Goal: Information Seeking & Learning: Learn about a topic

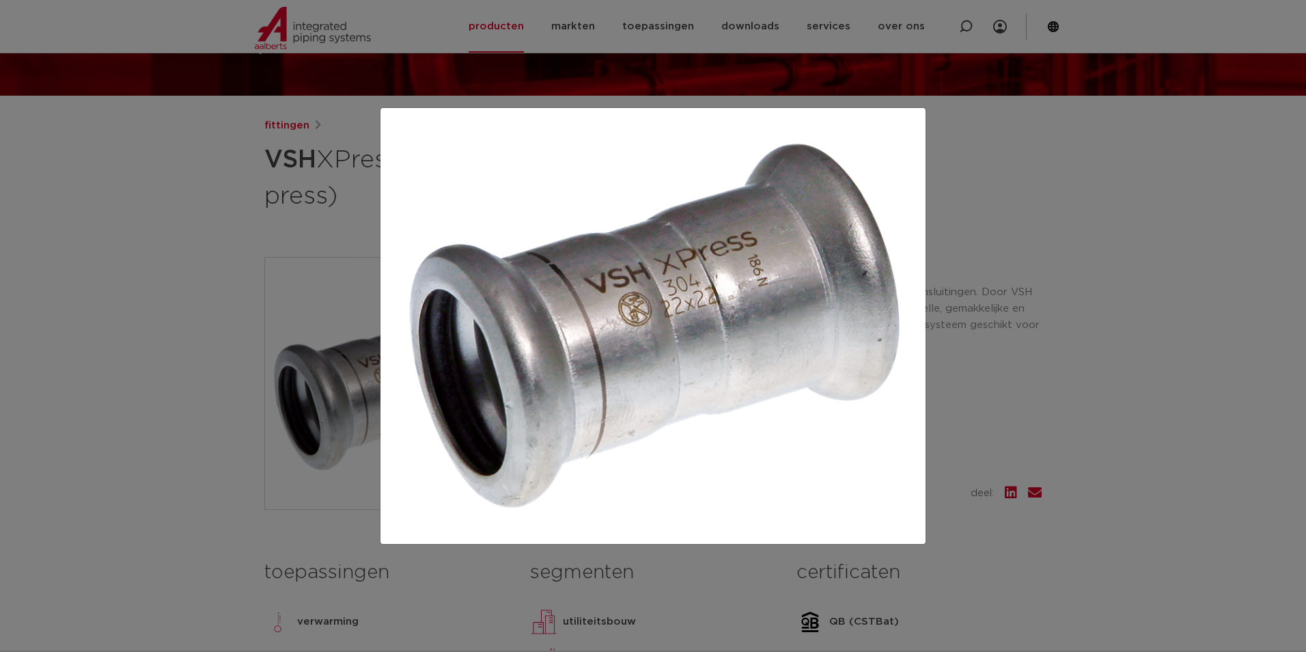
click at [1167, 359] on div at bounding box center [653, 326] width 1306 height 652
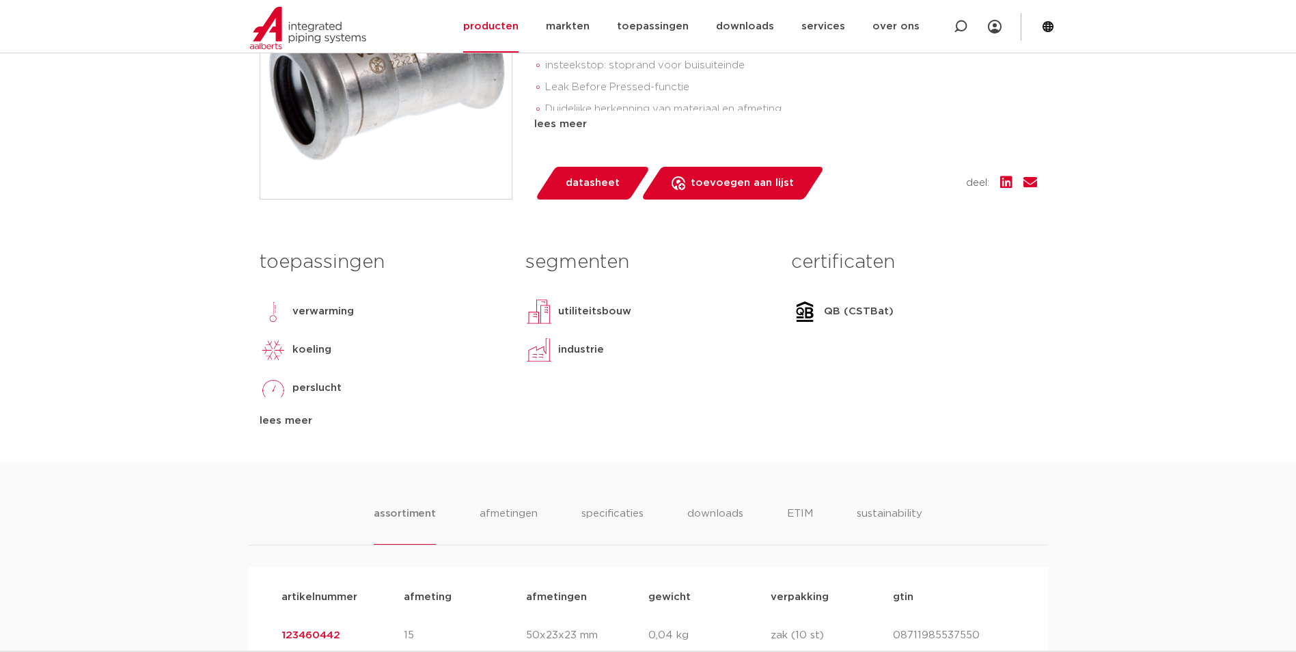
scroll to position [466, 0]
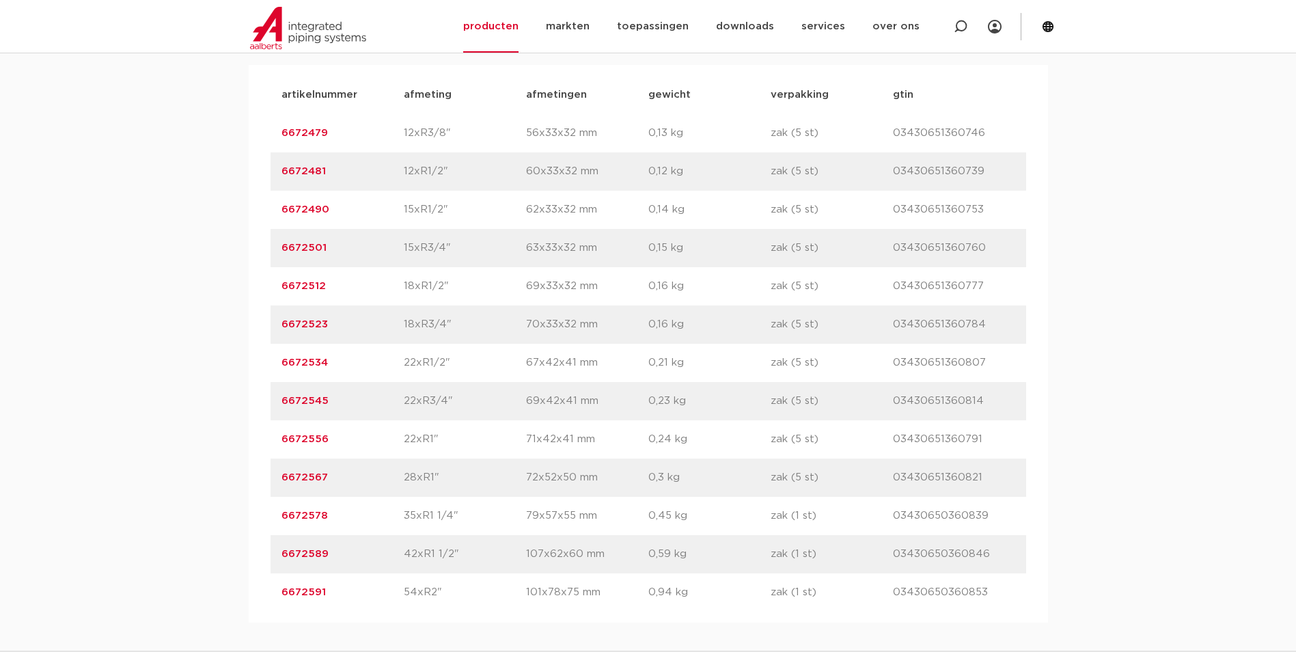
scroll to position [751, 0]
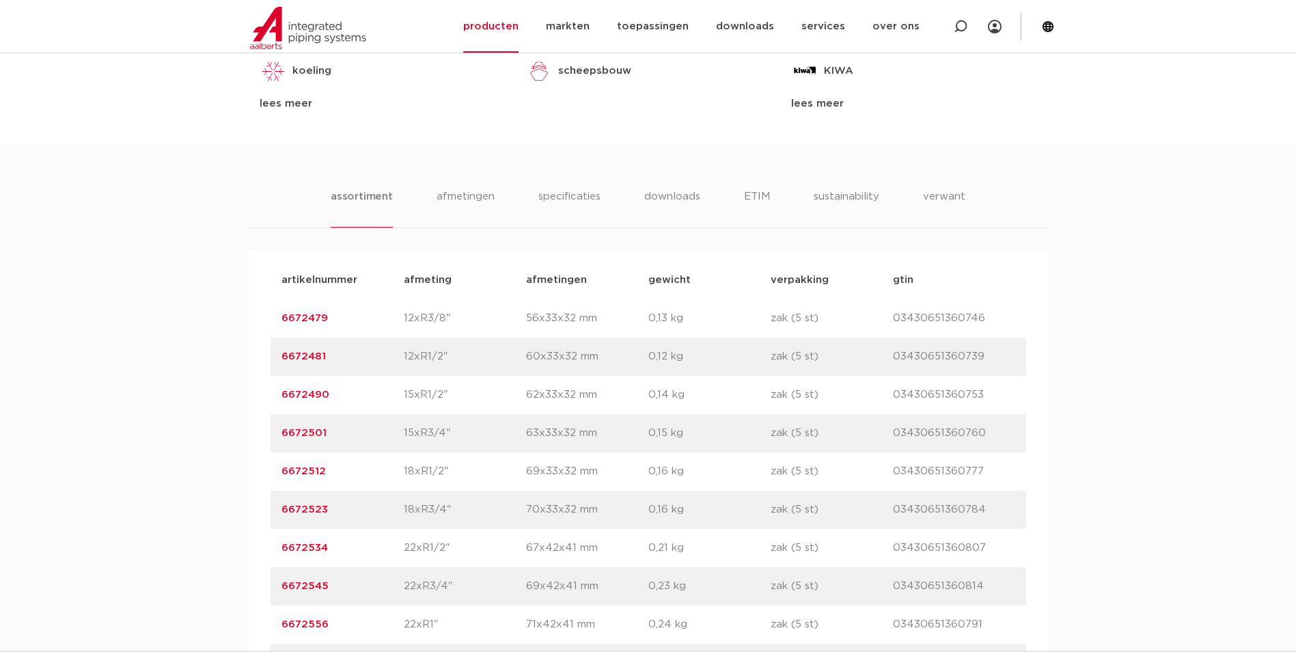
click at [759, 459] on div "artikelnummer 6672512 afmeting 18xR1/2" [GEOGRAPHIC_DATA] 69x33x32 mm gewicht 0…" at bounding box center [647, 471] width 755 height 38
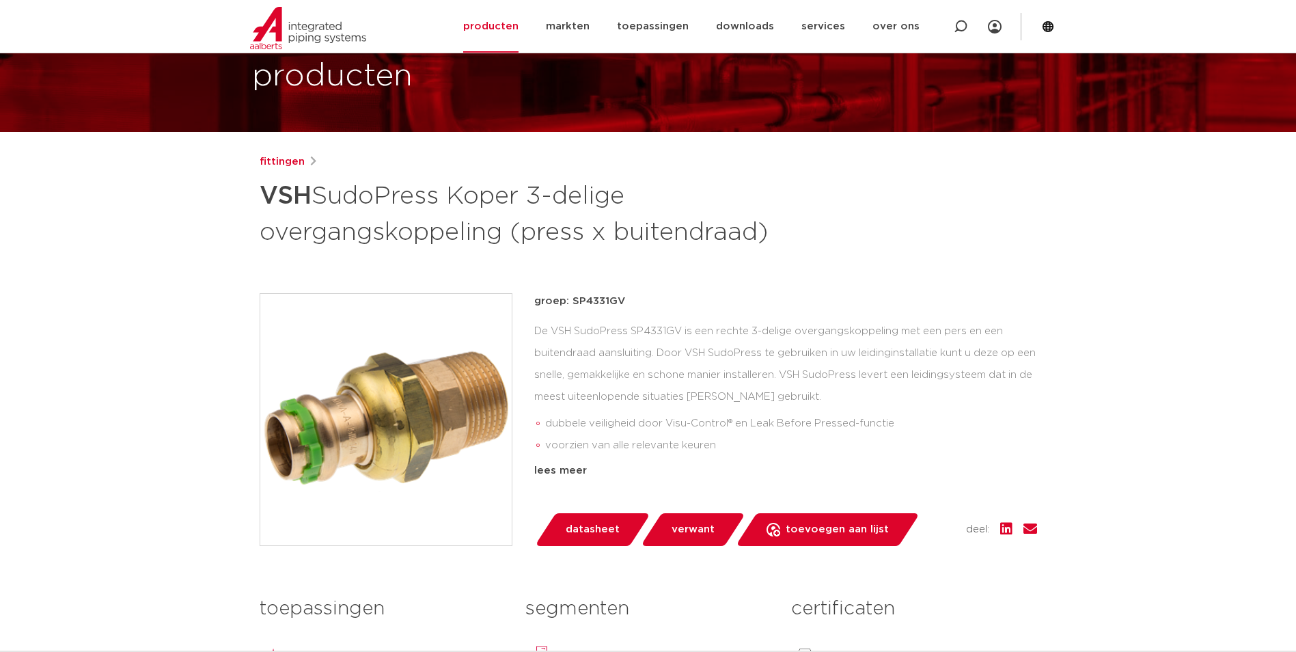
scroll to position [68, 0]
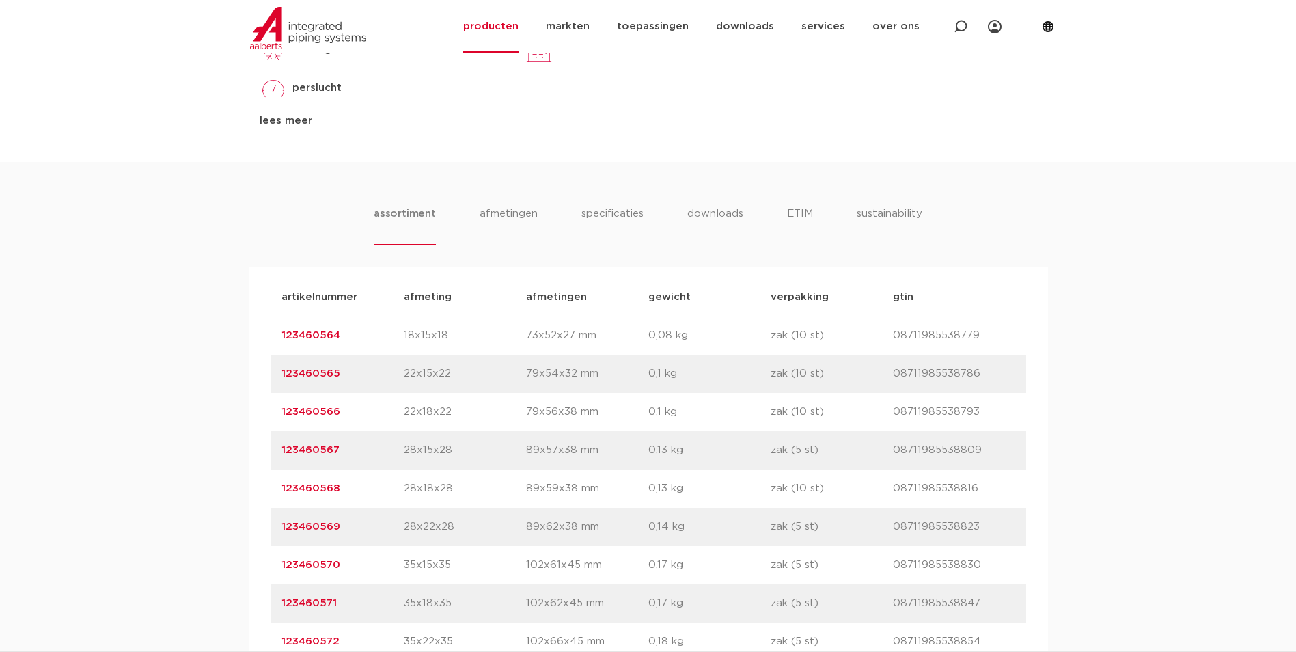
scroll to position [751, 0]
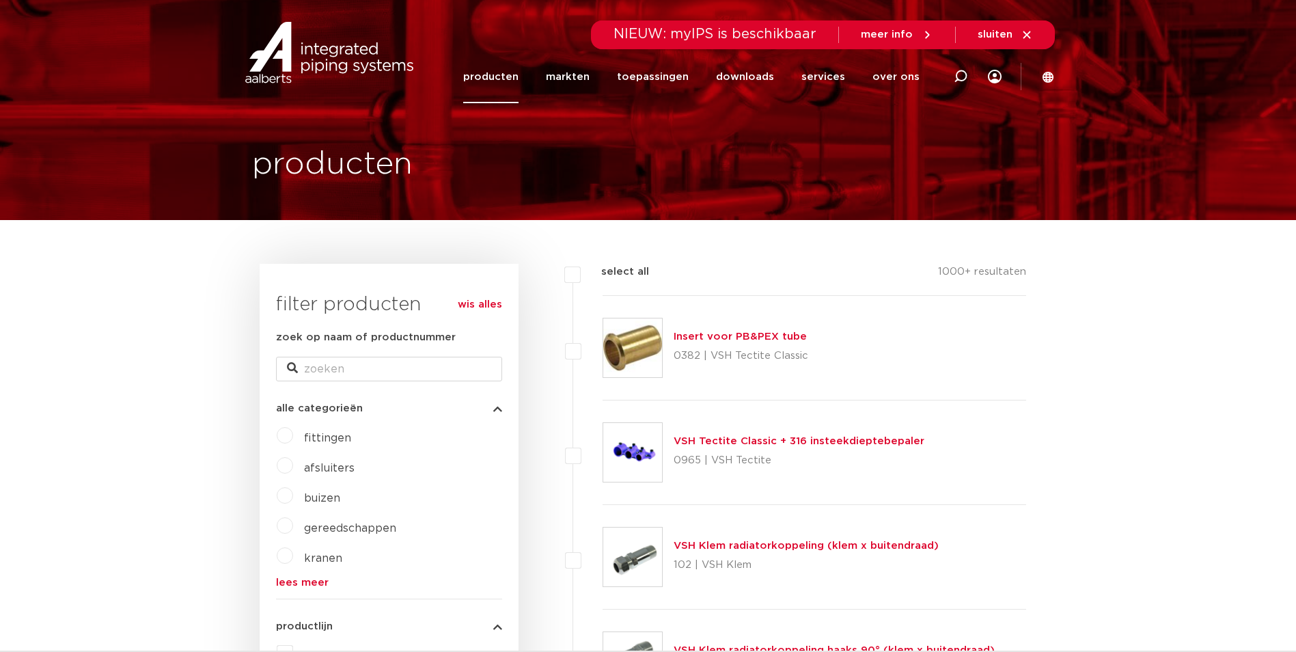
click at [489, 75] on link "producten" at bounding box center [490, 77] width 55 height 53
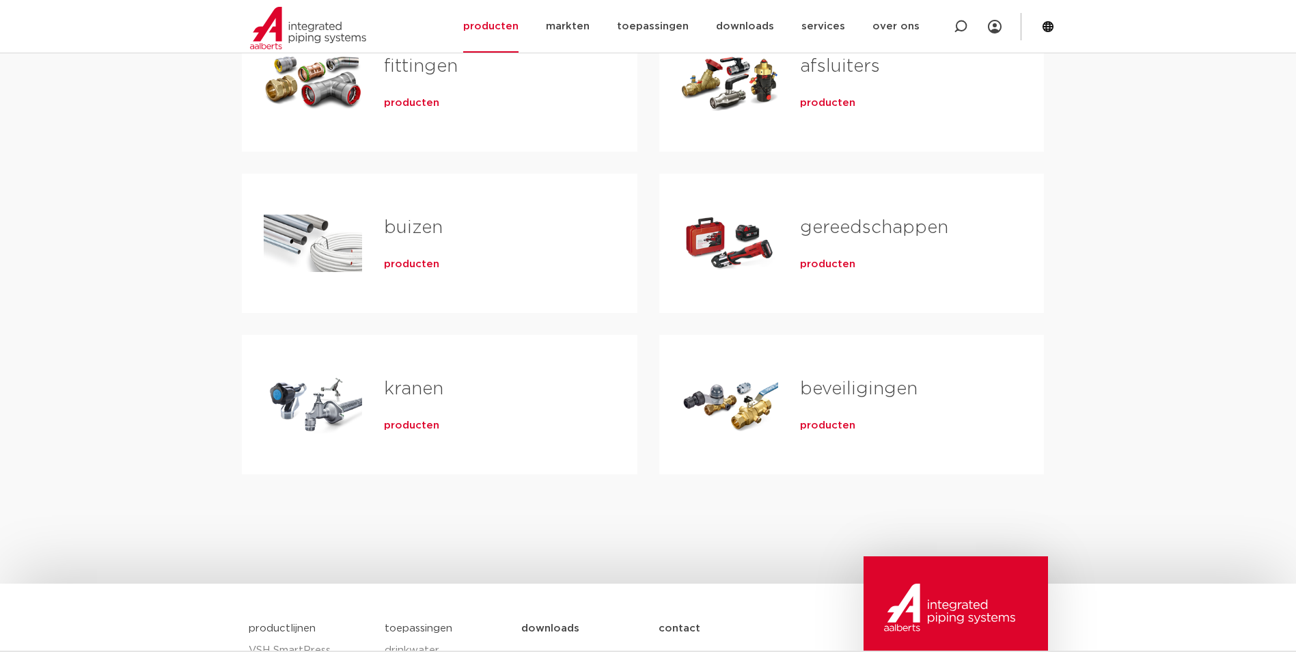
scroll to position [342, 0]
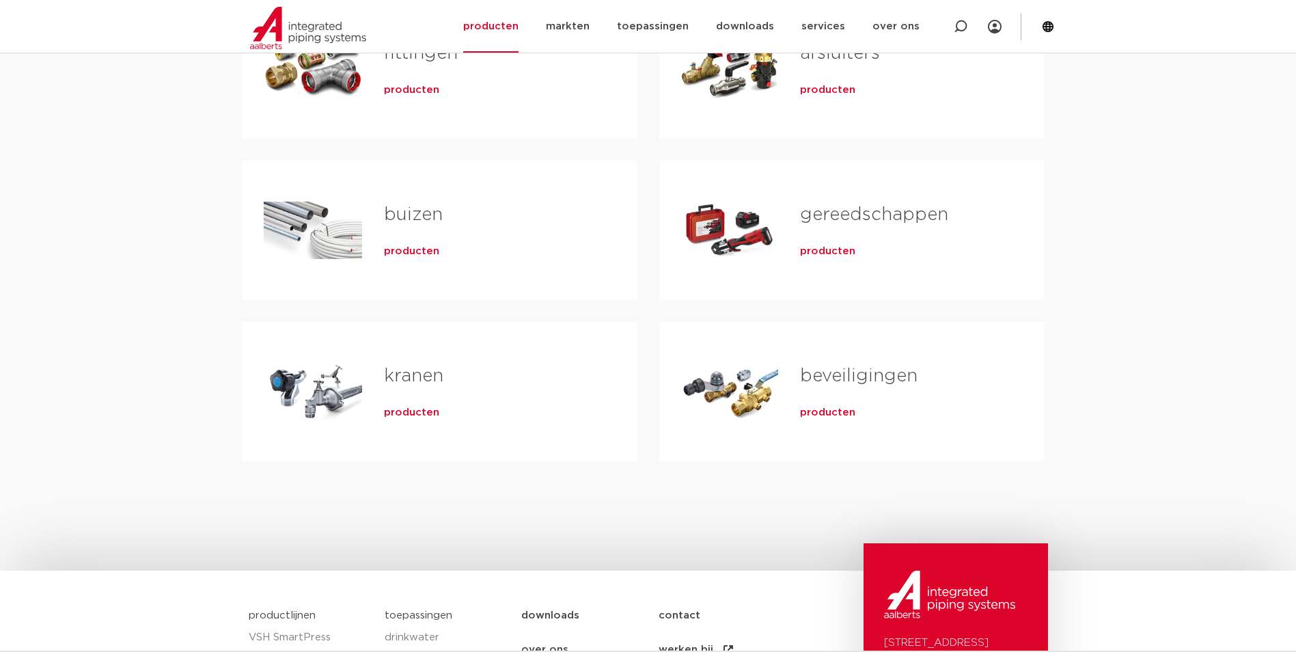
click at [399, 255] on span "producten" at bounding box center [411, 252] width 55 height 14
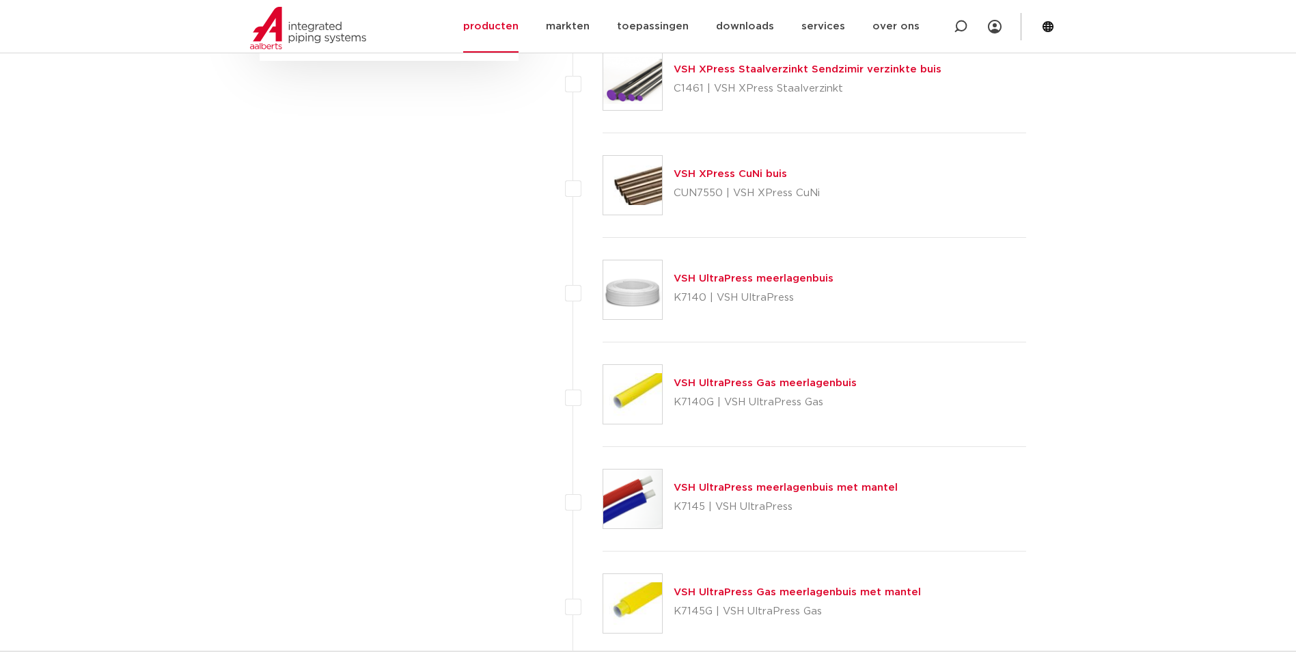
scroll to position [683, 0]
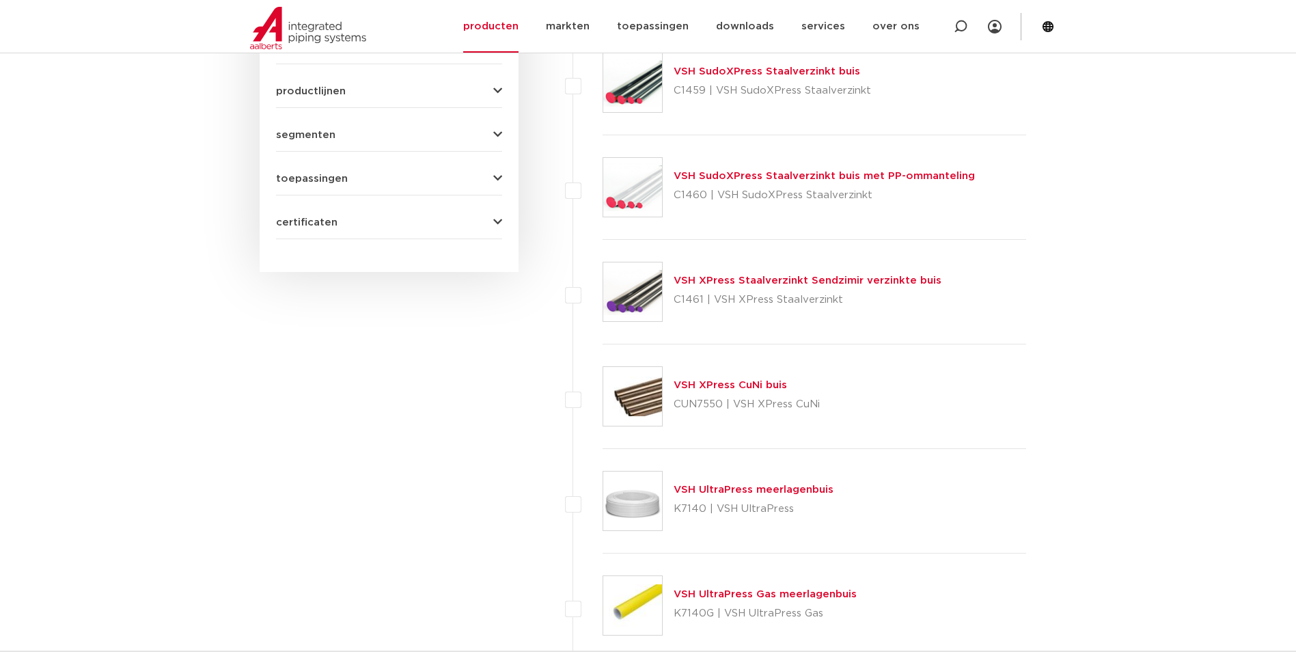
click at [779, 278] on link "VSH XPress Staalverzinkt Sendzimir verzinkte buis" at bounding box center [807, 280] width 268 height 10
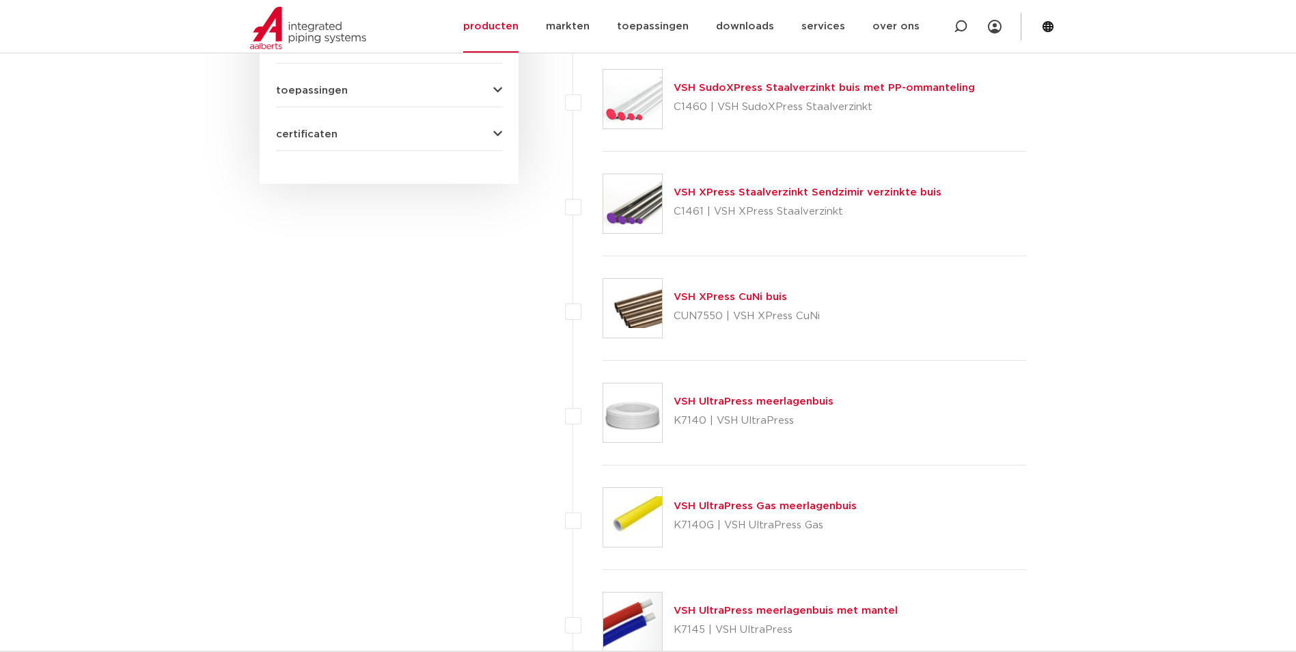
scroll to position [1023, 0]
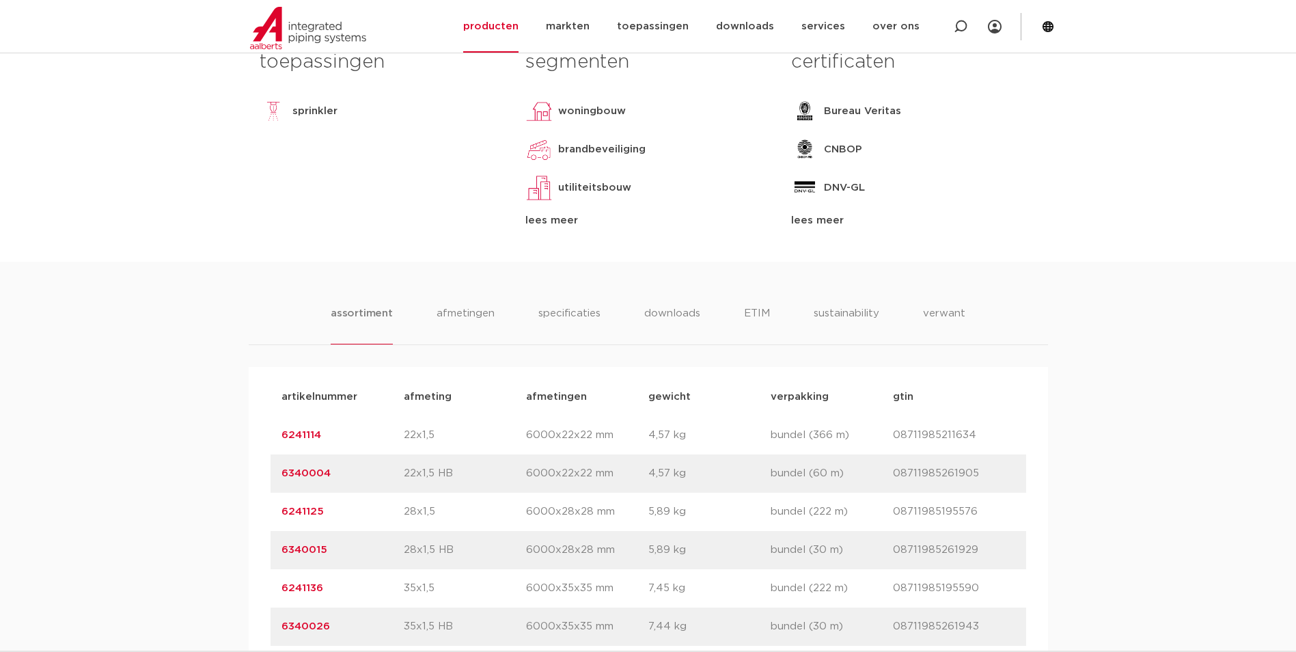
scroll to position [888, 0]
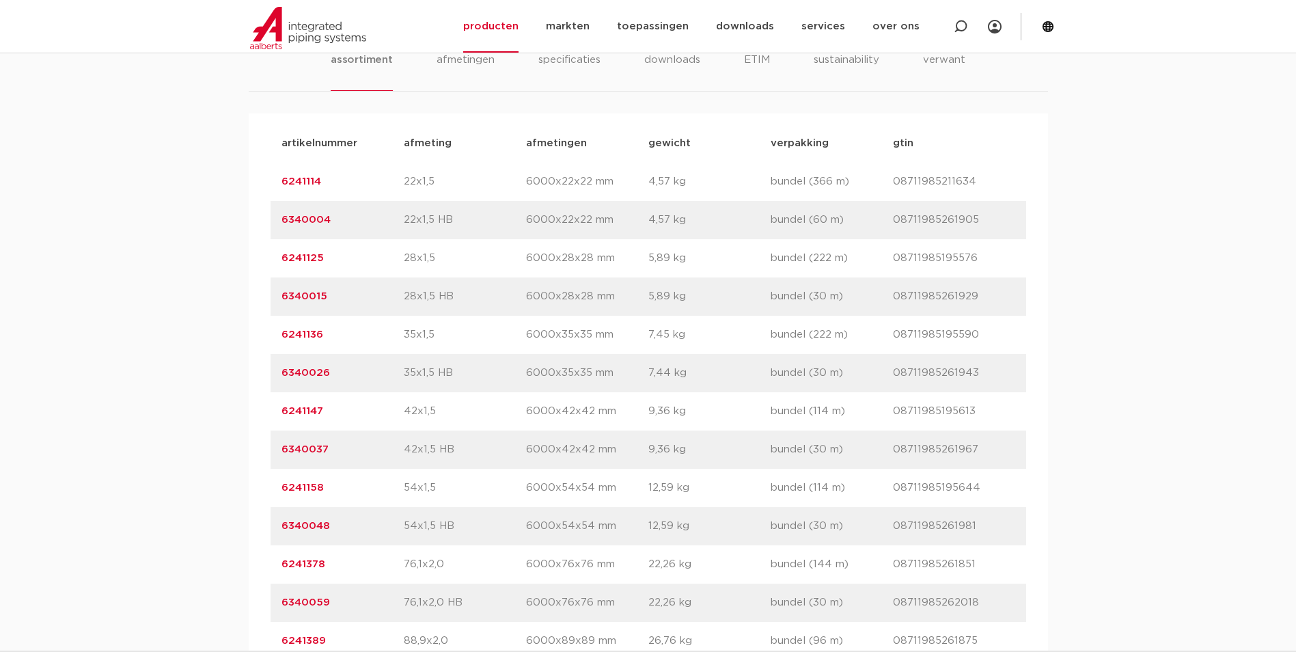
click at [1023, 317] on div "artikelnummer 6241136 afmeting 35x1,5 afmetingen 6000x35x35 mm gewicht 7,45 kg …" at bounding box center [647, 335] width 755 height 38
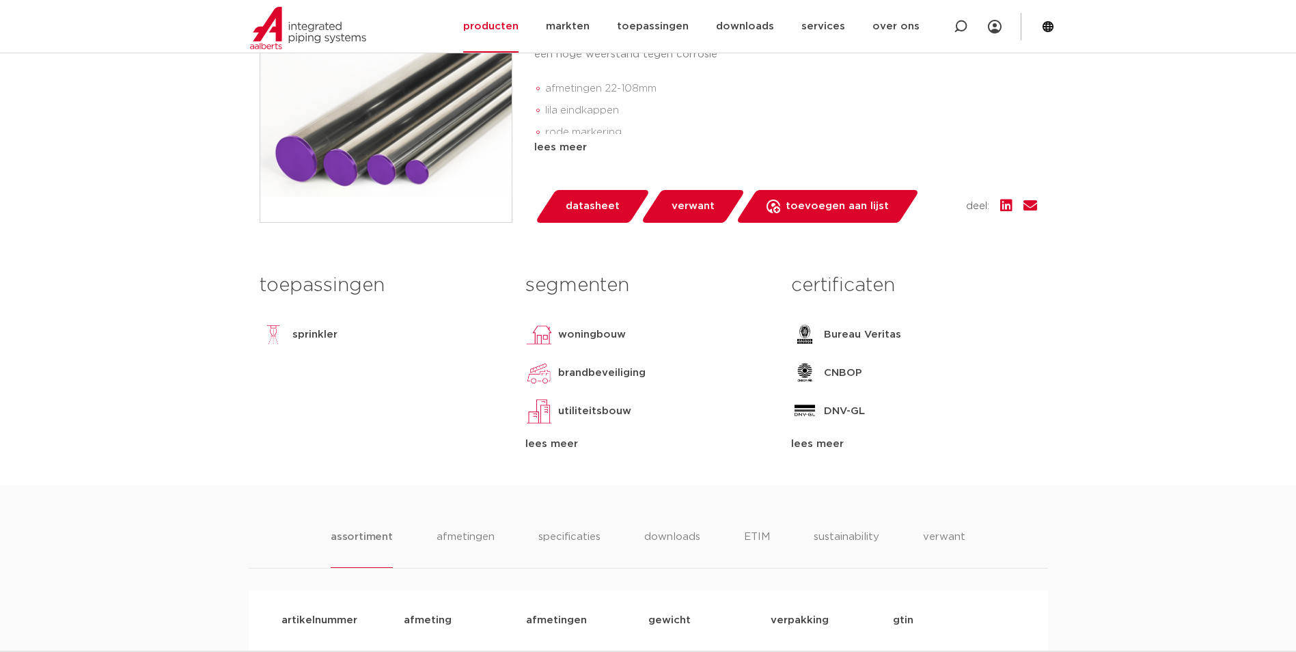
scroll to position [410, 0]
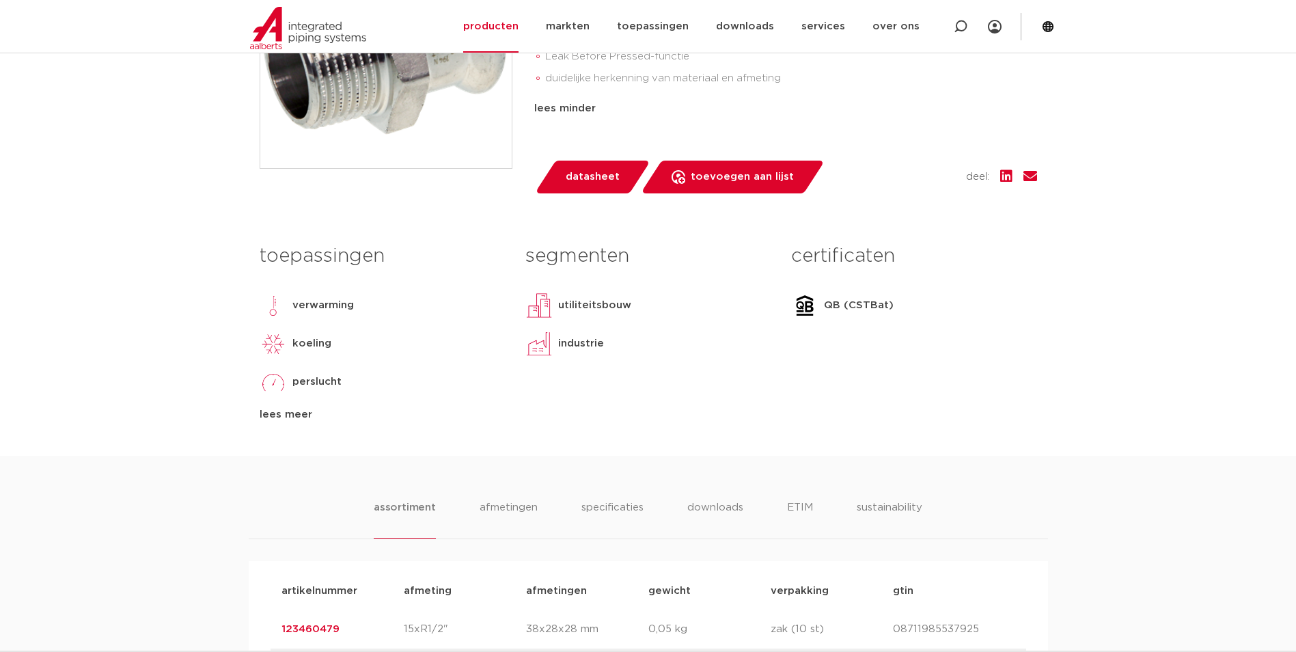
scroll to position [466, 0]
click at [489, 503] on li "afmetingen" at bounding box center [508, 518] width 59 height 39
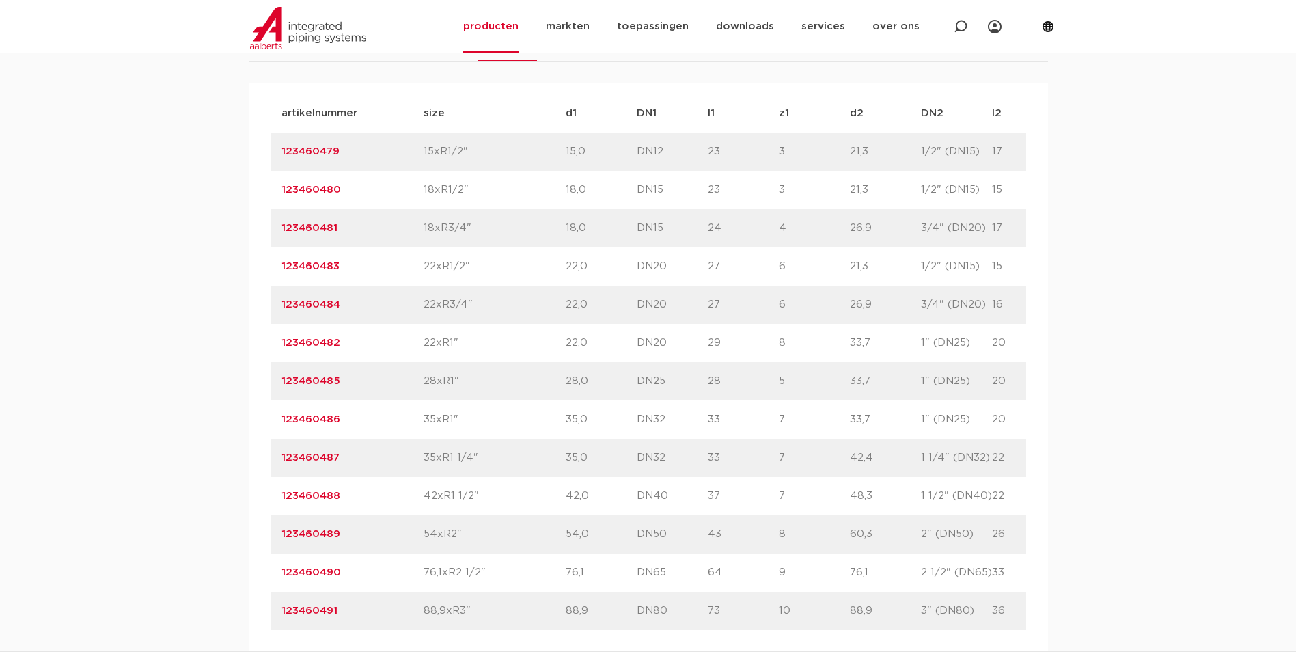
scroll to position [944, 0]
click at [324, 378] on link "123460485" at bounding box center [310, 379] width 59 height 10
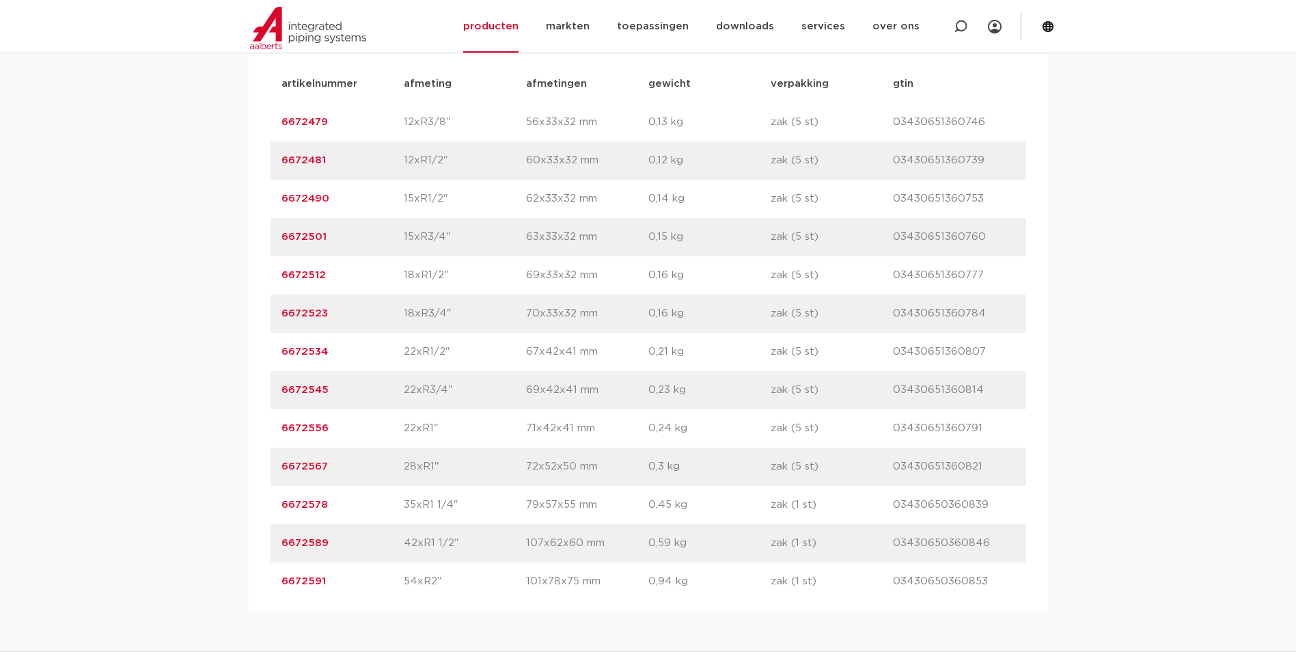
scroll to position [1093, 0]
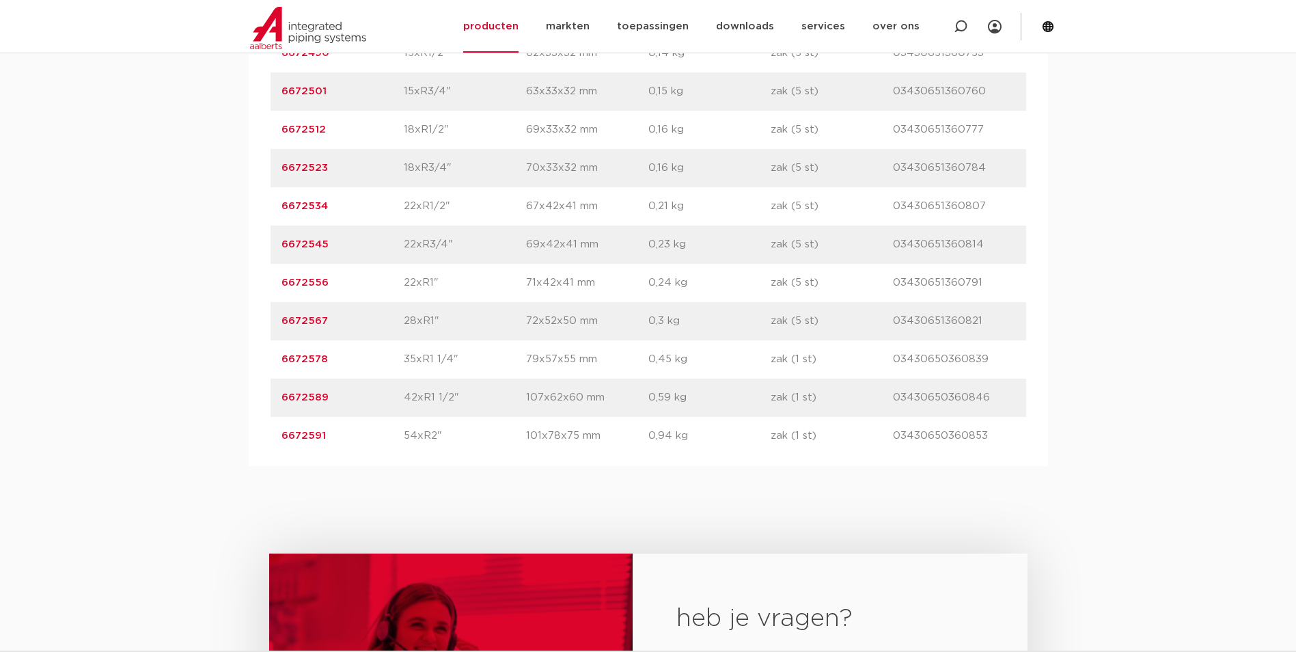
click at [320, 321] on link "6672567" at bounding box center [304, 321] width 46 height 10
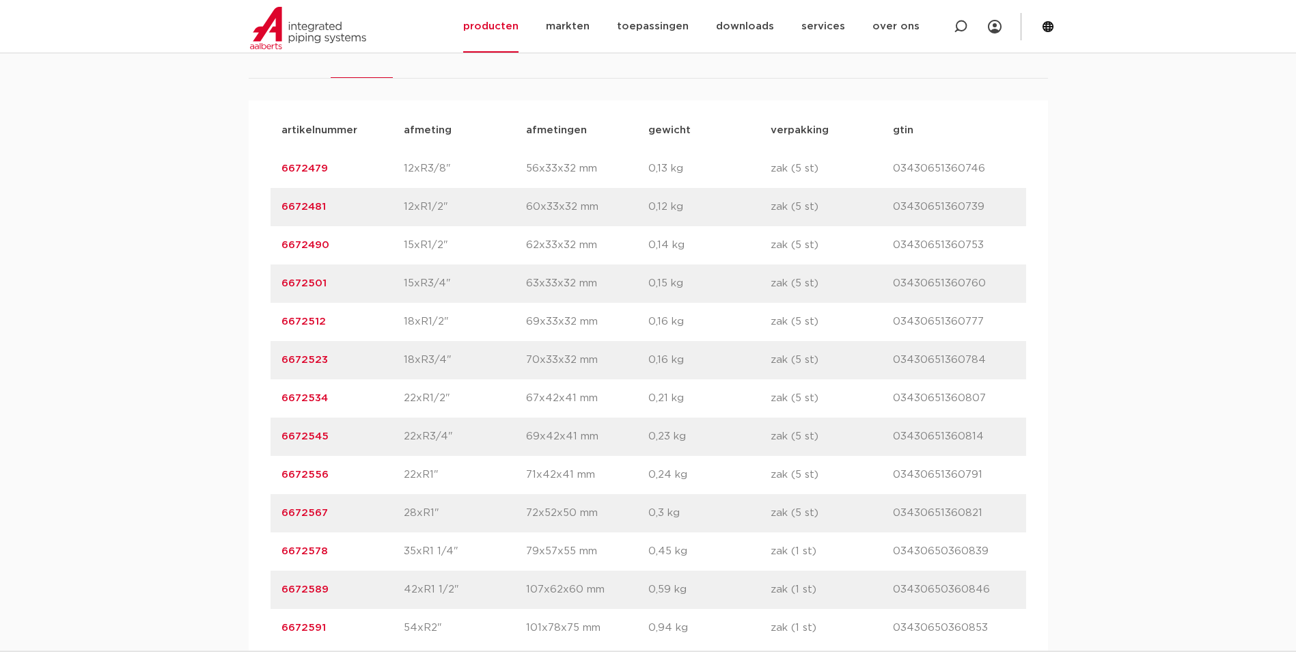
scroll to position [888, 0]
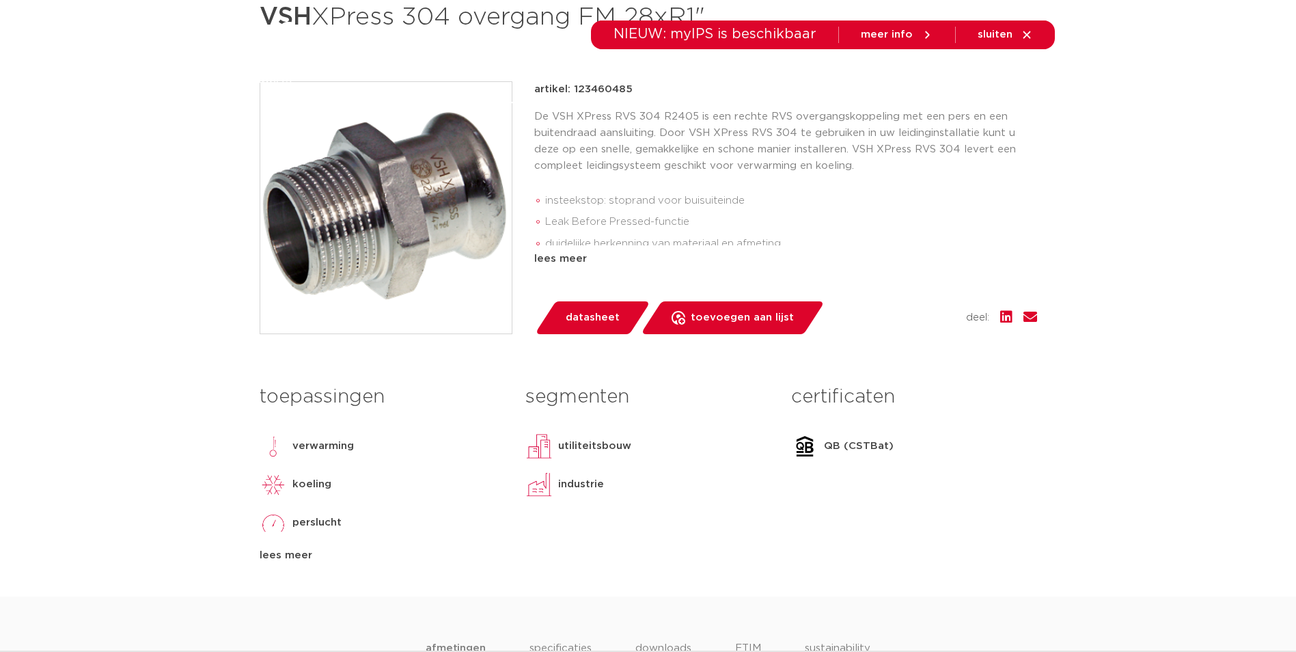
scroll to position [342, 0]
